Goal: Task Accomplishment & Management: Manage account settings

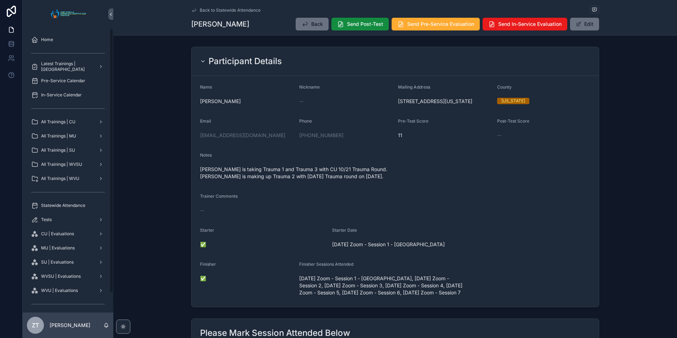
click at [68, 200] on div "Statewide Attendance" at bounding box center [68, 205] width 74 height 11
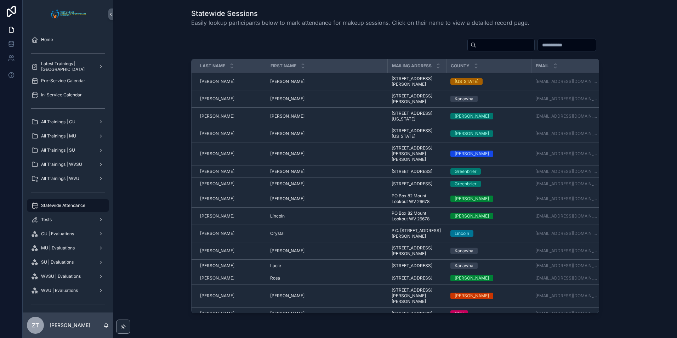
click at [476, 44] on input "scrollable content" at bounding box center [505, 45] width 58 height 10
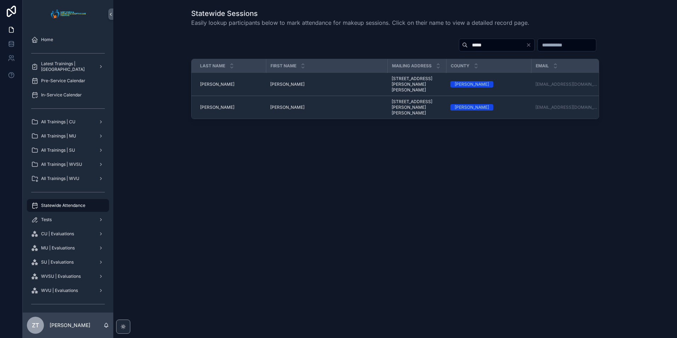
type input "*****"
click at [286, 81] on div "[PERSON_NAME] [PERSON_NAME]" at bounding box center [326, 84] width 113 height 6
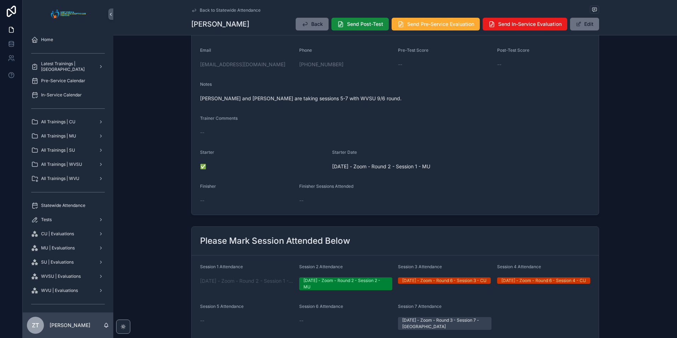
scroll to position [142, 0]
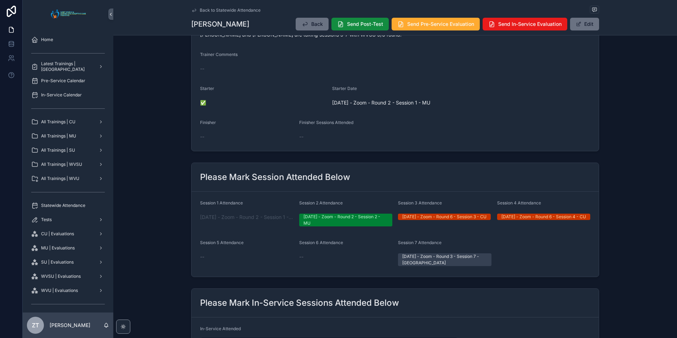
click at [193, 9] on icon "scrollable content" at bounding box center [194, 10] width 6 height 6
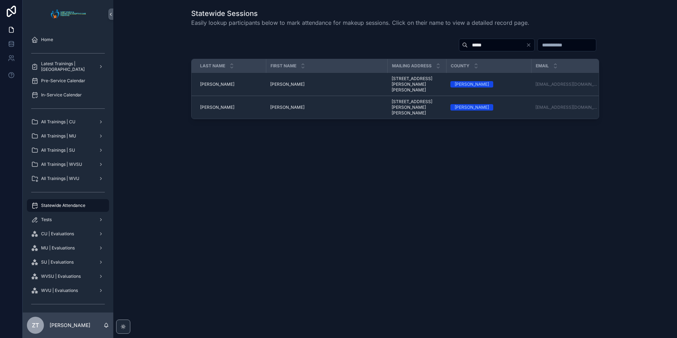
click at [278, 104] on span "[PERSON_NAME]" at bounding box center [287, 107] width 34 height 6
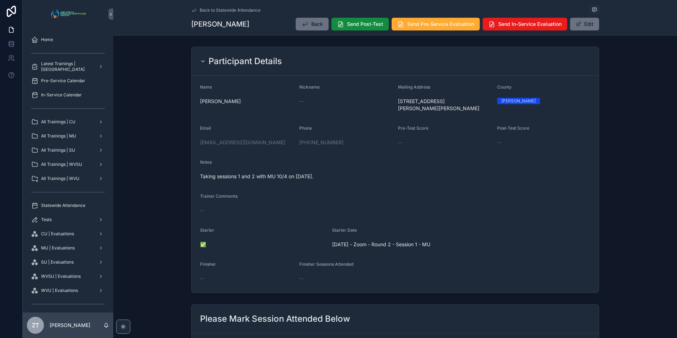
click at [191, 10] on icon "scrollable content" at bounding box center [194, 10] width 6 height 6
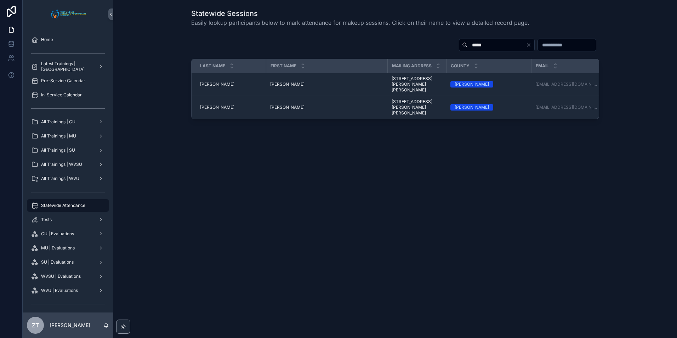
click at [277, 81] on span "[PERSON_NAME]" at bounding box center [287, 84] width 34 height 6
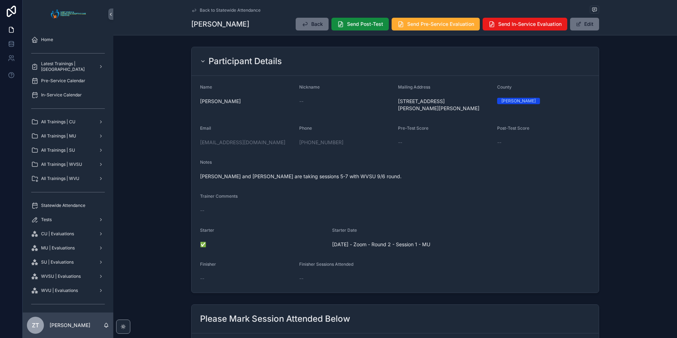
click at [194, 8] on icon "scrollable content" at bounding box center [194, 10] width 6 height 6
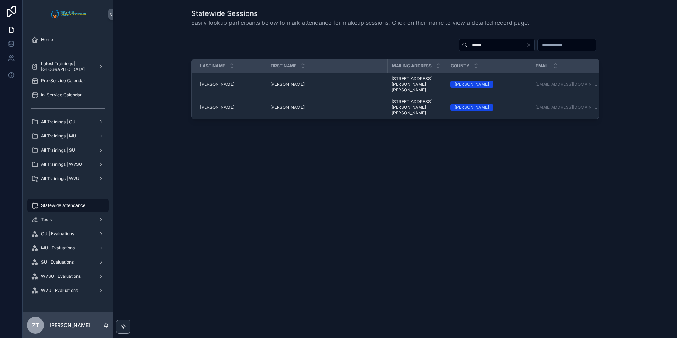
click at [272, 104] on span "[PERSON_NAME]" at bounding box center [287, 107] width 34 height 6
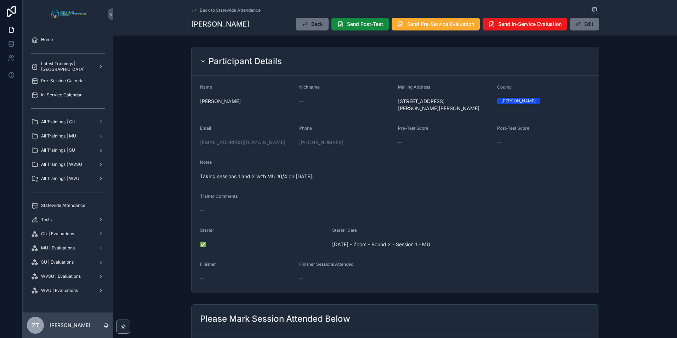
click at [191, 10] on icon "scrollable content" at bounding box center [194, 10] width 6 height 6
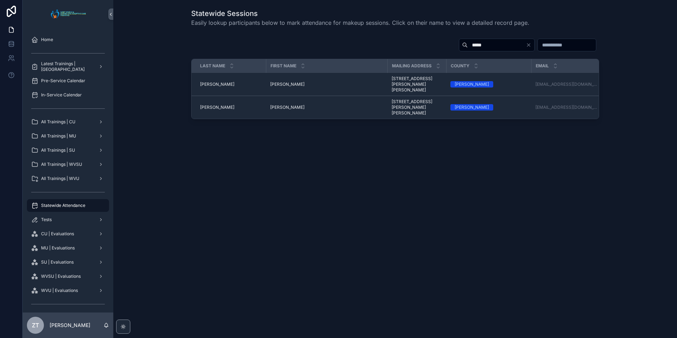
click at [276, 81] on span "[PERSON_NAME]" at bounding box center [287, 84] width 34 height 6
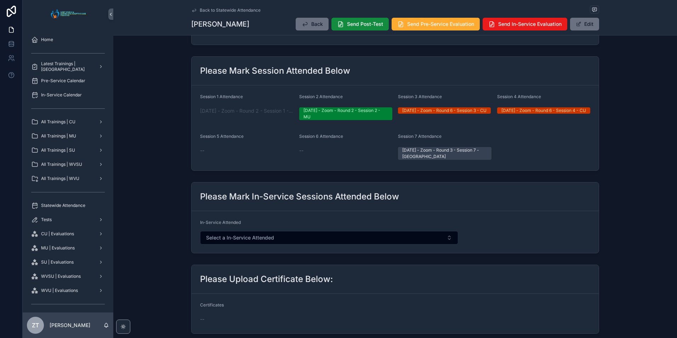
scroll to position [212, 0]
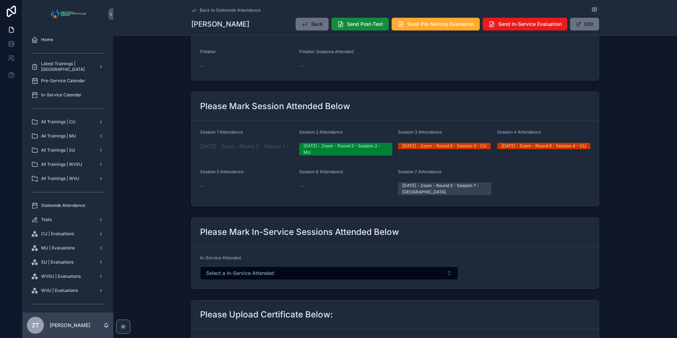
click at [52, 39] on span "Home" at bounding box center [47, 40] width 12 height 6
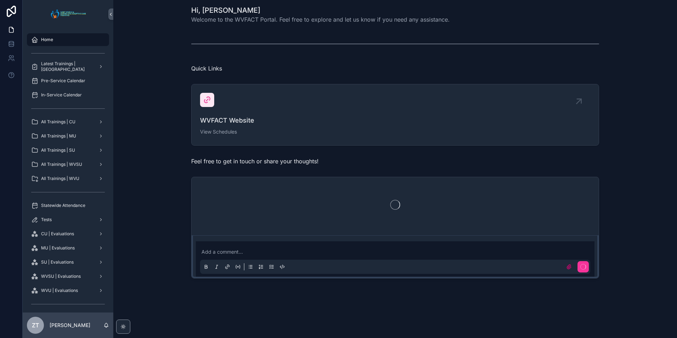
scroll to position [170, 0]
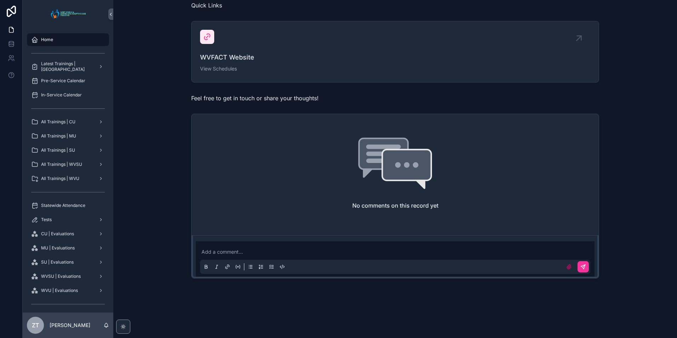
click at [74, 165] on span "All Trainings | WVSU" at bounding box center [61, 164] width 41 height 6
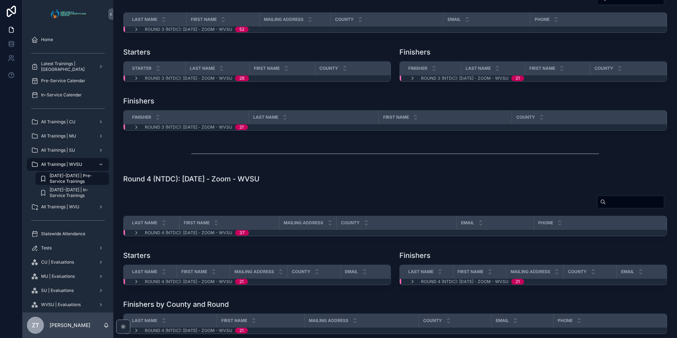
scroll to position [566, 0]
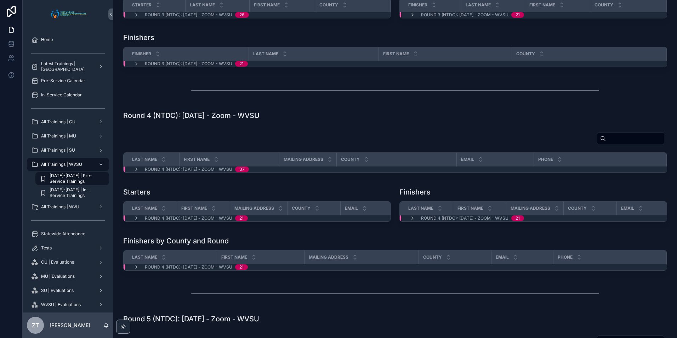
click at [136, 172] on icon "scrollable content" at bounding box center [136, 169] width 6 height 6
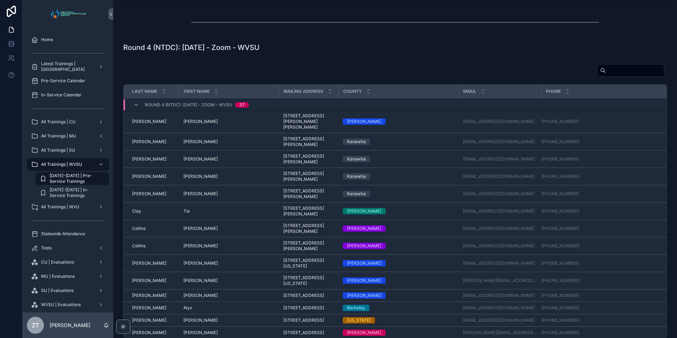
scroll to position [637, 0]
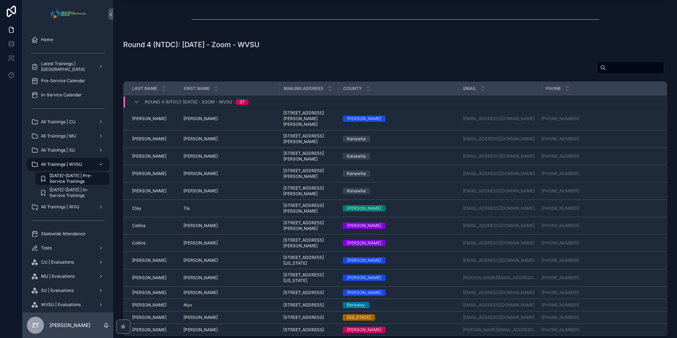
click at [188, 159] on span "[PERSON_NAME]" at bounding box center [200, 156] width 34 height 6
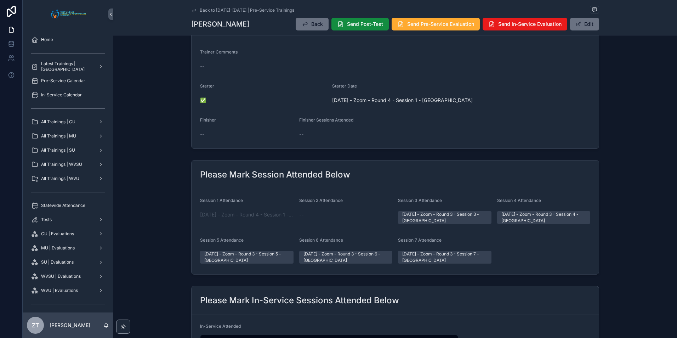
scroll to position [142, 0]
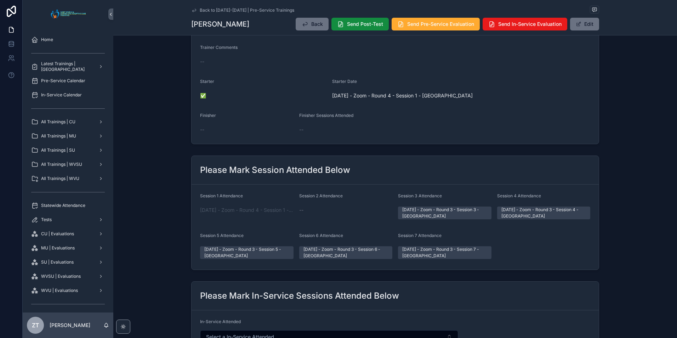
click at [226, 208] on span "[DATE] - Zoom - Round 4 - Session 1 - [GEOGRAPHIC_DATA]" at bounding box center [246, 209] width 93 height 7
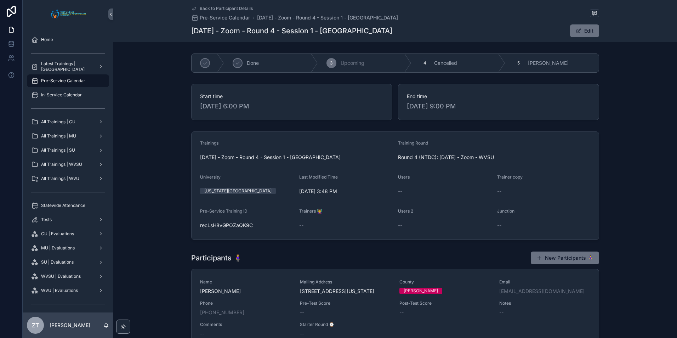
click at [191, 7] on icon "scrollable content" at bounding box center [194, 9] width 6 height 6
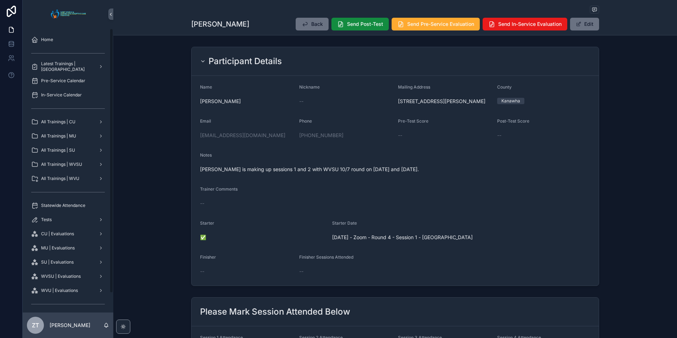
click at [75, 161] on div "All Trainings | WVSU" at bounding box center [68, 164] width 74 height 11
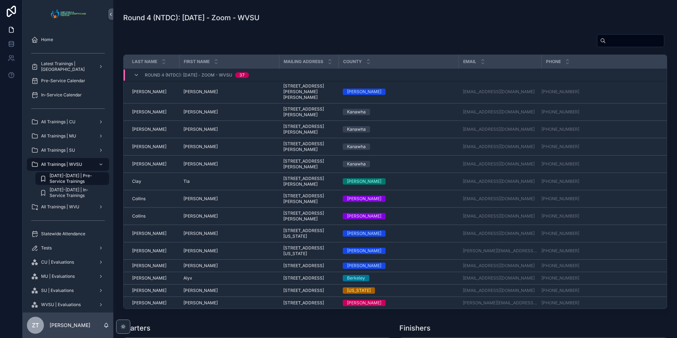
scroll to position [672, 0]
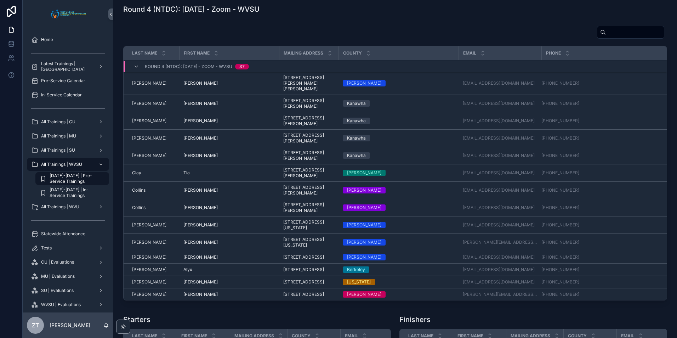
click at [187, 112] on td "[PERSON_NAME] [PERSON_NAME]" at bounding box center [229, 103] width 100 height 17
click at [193, 106] on span "[PERSON_NAME]" at bounding box center [200, 103] width 34 height 6
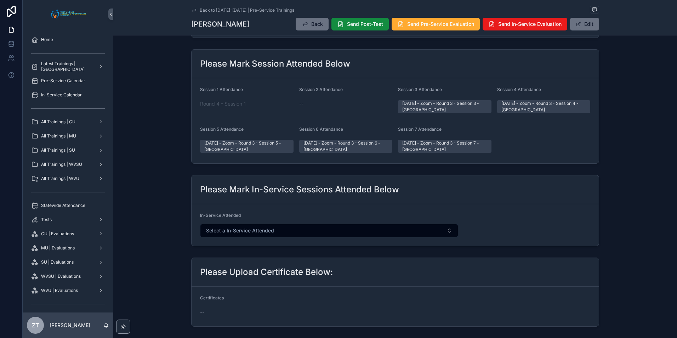
scroll to position [212, 0]
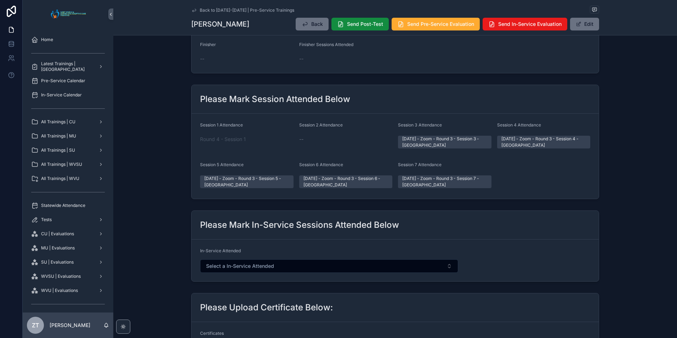
click at [582, 24] on button "Edit" at bounding box center [584, 24] width 29 height 13
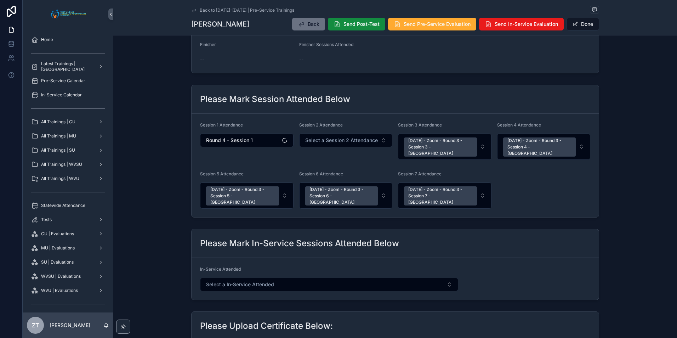
click at [247, 141] on span "Round 4 - Session 1" at bounding box center [229, 140] width 47 height 7
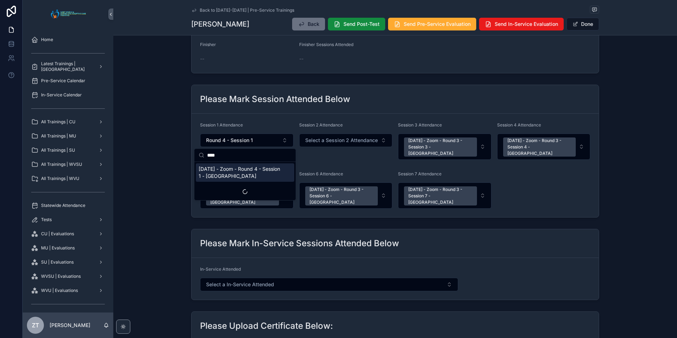
type input "****"
click at [239, 168] on span "[DATE] - Zoom - Round 4 - Session 1 - [GEOGRAPHIC_DATA]" at bounding box center [241, 172] width 84 height 14
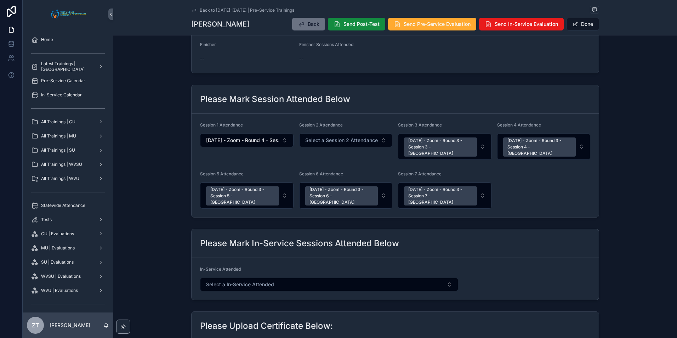
click at [586, 23] on button "Done" at bounding box center [582, 24] width 33 height 13
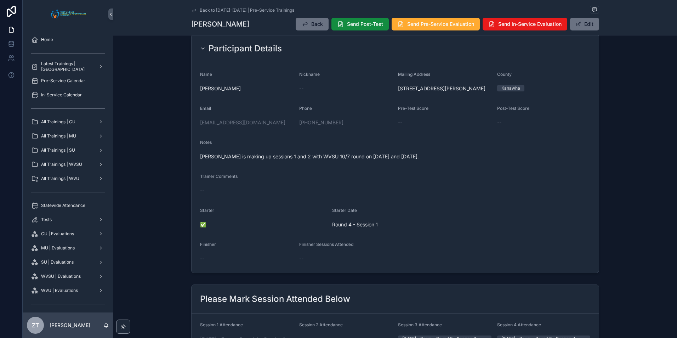
scroll to position [0, 0]
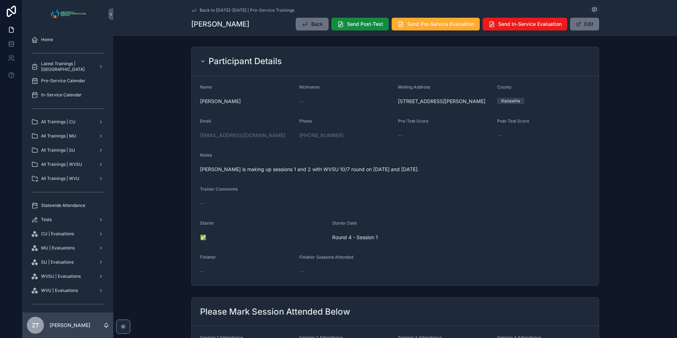
click at [191, 10] on icon "scrollable content" at bounding box center [194, 10] width 6 height 6
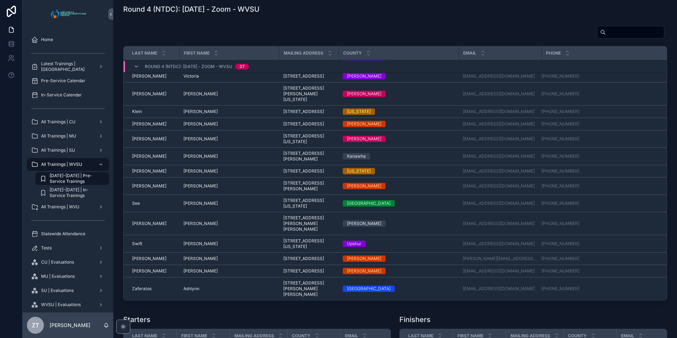
scroll to position [480, 0]
click at [196, 291] on span "Ashlynn" at bounding box center [191, 289] width 16 height 6
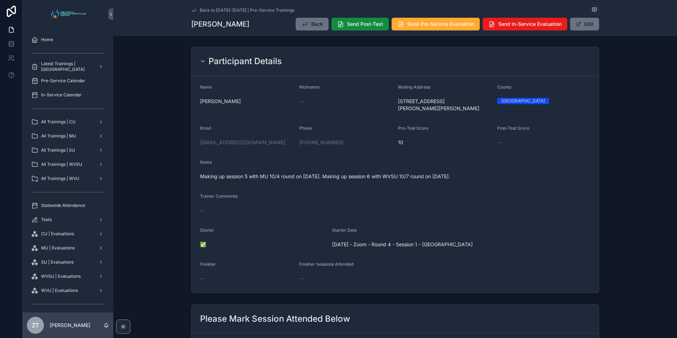
drag, startPoint x: 193, startPoint y: 10, endPoint x: 56, endPoint y: 208, distance: 240.6
click at [193, 10] on icon "scrollable content" at bounding box center [194, 10] width 6 height 6
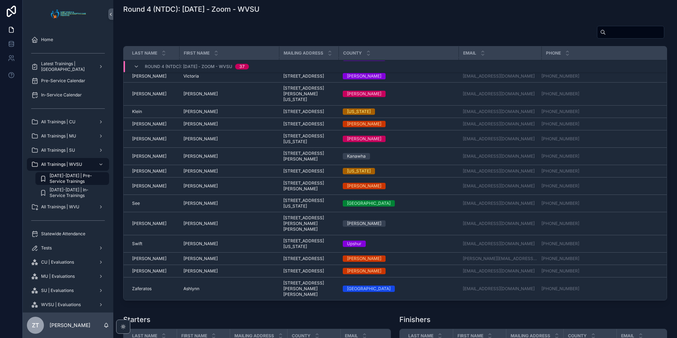
scroll to position [435, 0]
click at [185, 206] on span "[PERSON_NAME]" at bounding box center [200, 203] width 34 height 6
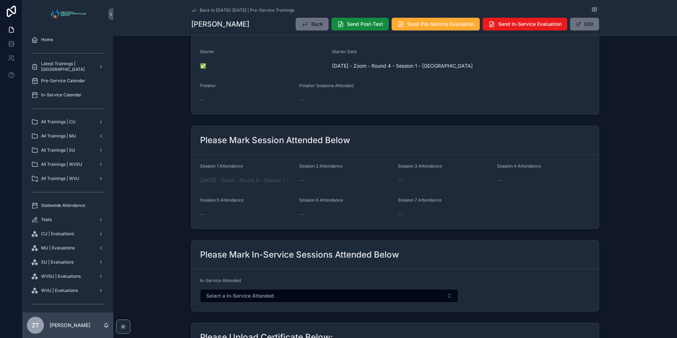
scroll to position [177, 0]
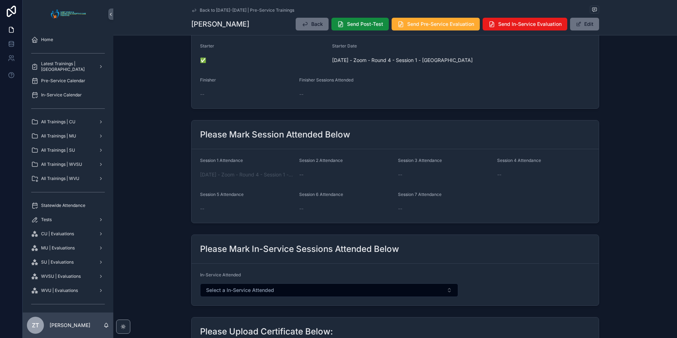
click at [193, 11] on icon "scrollable content" at bounding box center [194, 10] width 6 height 6
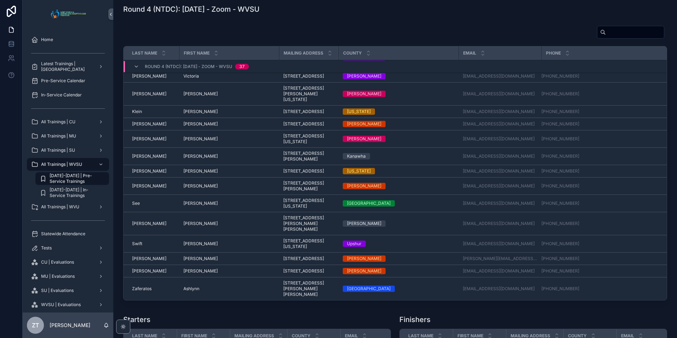
scroll to position [480, 0]
click at [191, 274] on span "[PERSON_NAME]" at bounding box center [200, 271] width 34 height 6
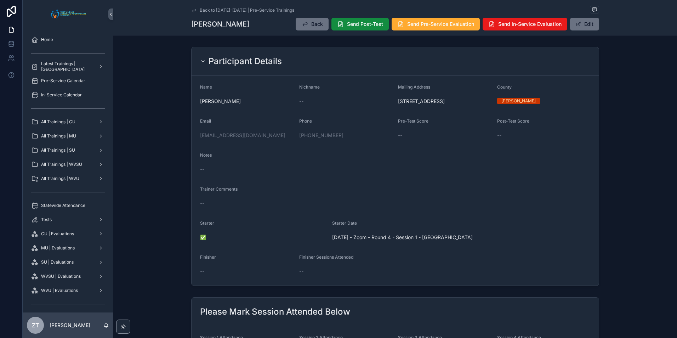
click at [192, 9] on icon "scrollable content" at bounding box center [194, 10] width 6 height 6
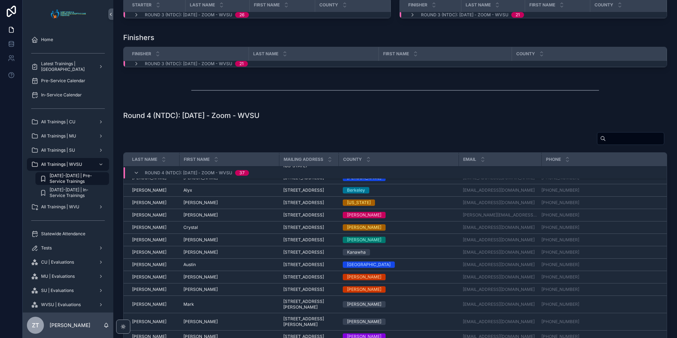
scroll to position [222, 0]
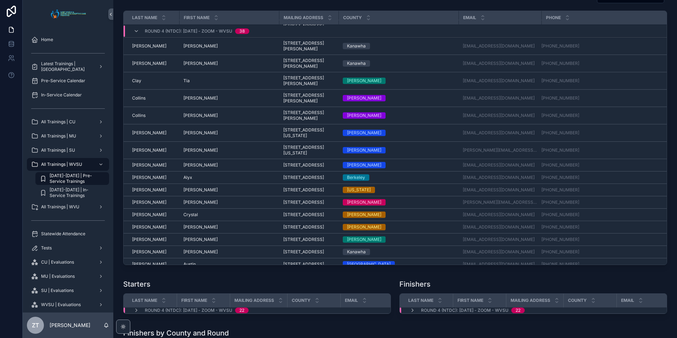
scroll to position [106, 0]
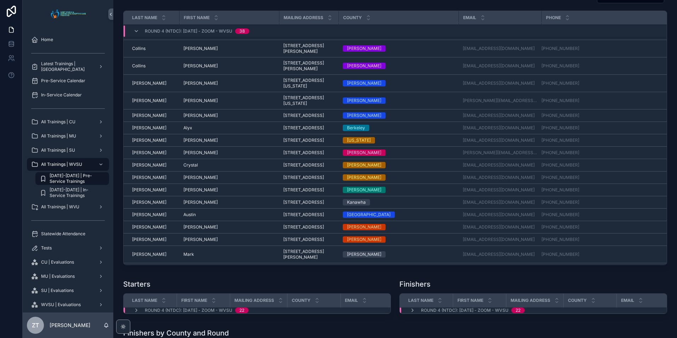
click at [190, 180] on span "David" at bounding box center [200, 177] width 34 height 6
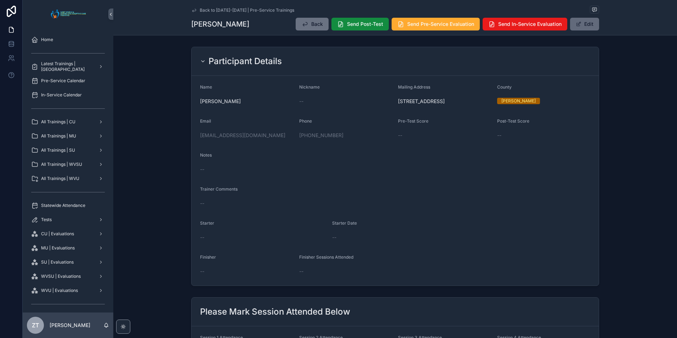
click at [585, 27] on button "Edit" at bounding box center [584, 24] width 29 height 13
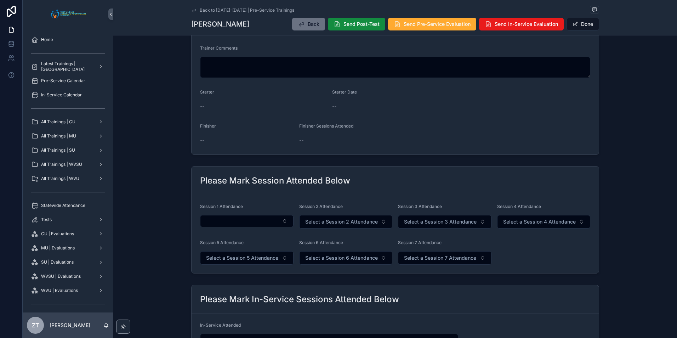
scroll to position [177, 0]
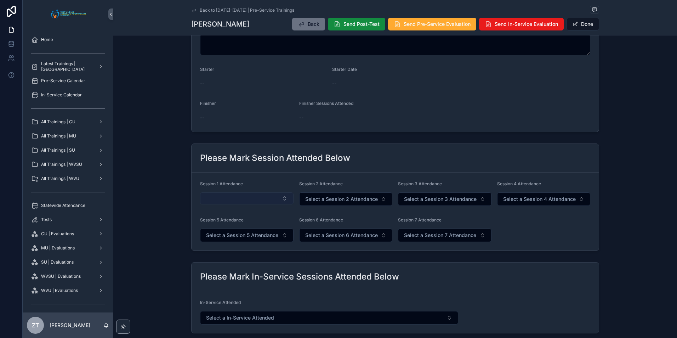
click at [232, 199] on button "Select Button" at bounding box center [246, 198] width 93 height 12
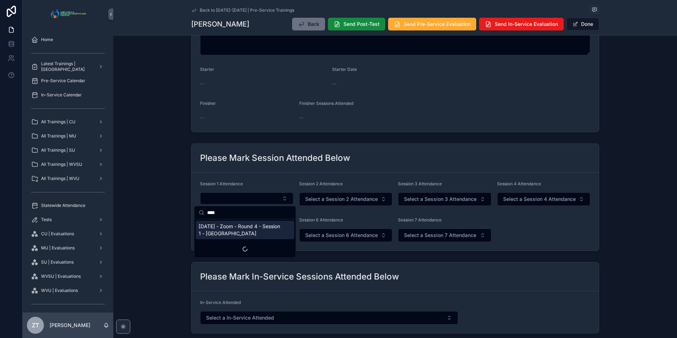
type input "****"
click at [239, 233] on span "[DATE] - Zoom - Round 4 - Session 1 - [GEOGRAPHIC_DATA]" at bounding box center [241, 230] width 84 height 14
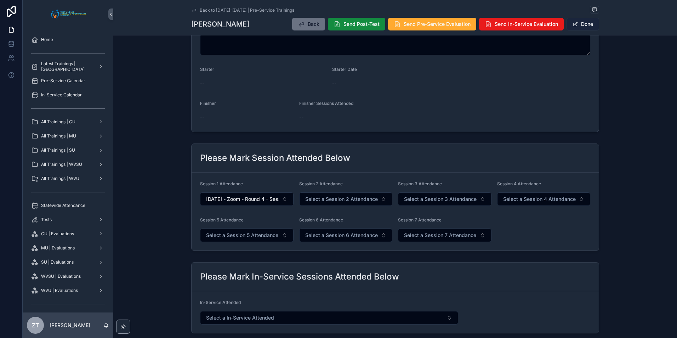
click at [579, 25] on button "Done" at bounding box center [582, 24] width 33 height 13
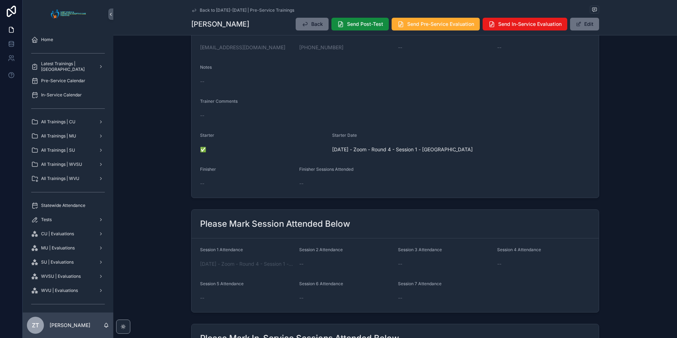
scroll to position [0, 0]
